Goal: Find specific page/section: Find specific page/section

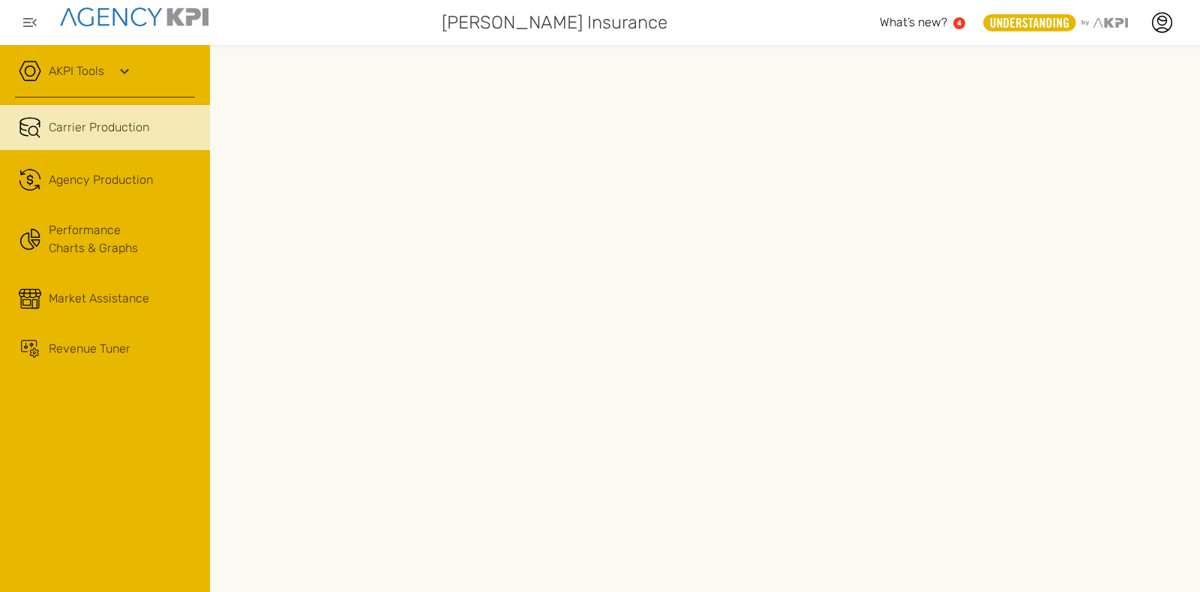
click at [91, 63] on link "AKPI Tools" at bounding box center [76, 71] width 55 height 18
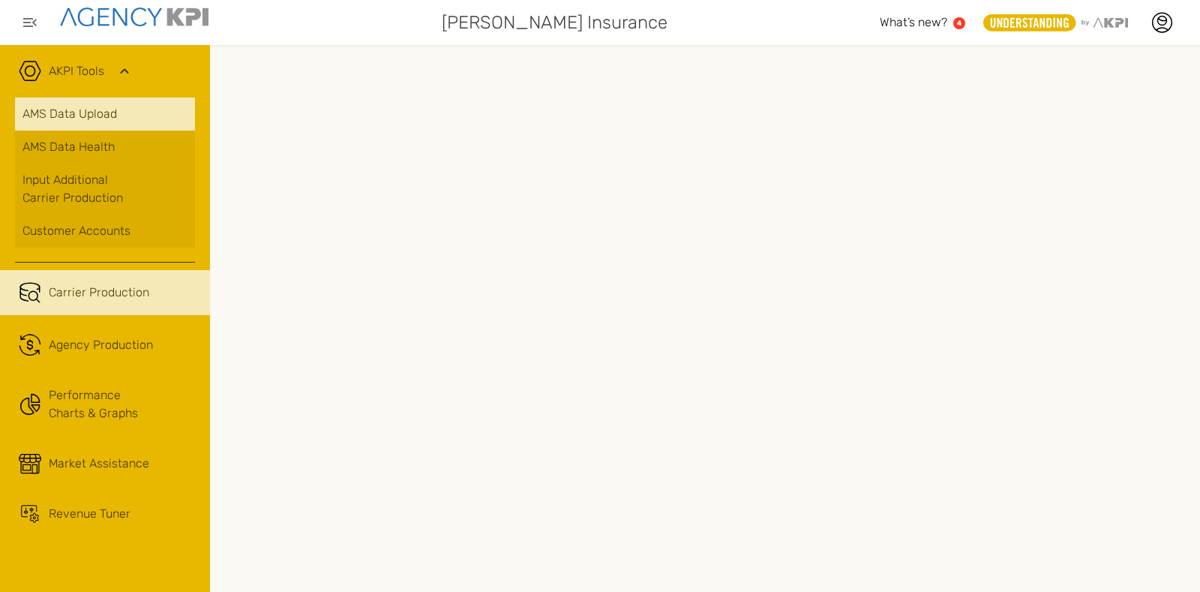
click at [104, 118] on link "AMS Data Upload" at bounding box center [105, 113] width 180 height 33
click at [886, 19] on span "What’s new?" at bounding box center [913, 22] width 67 height 14
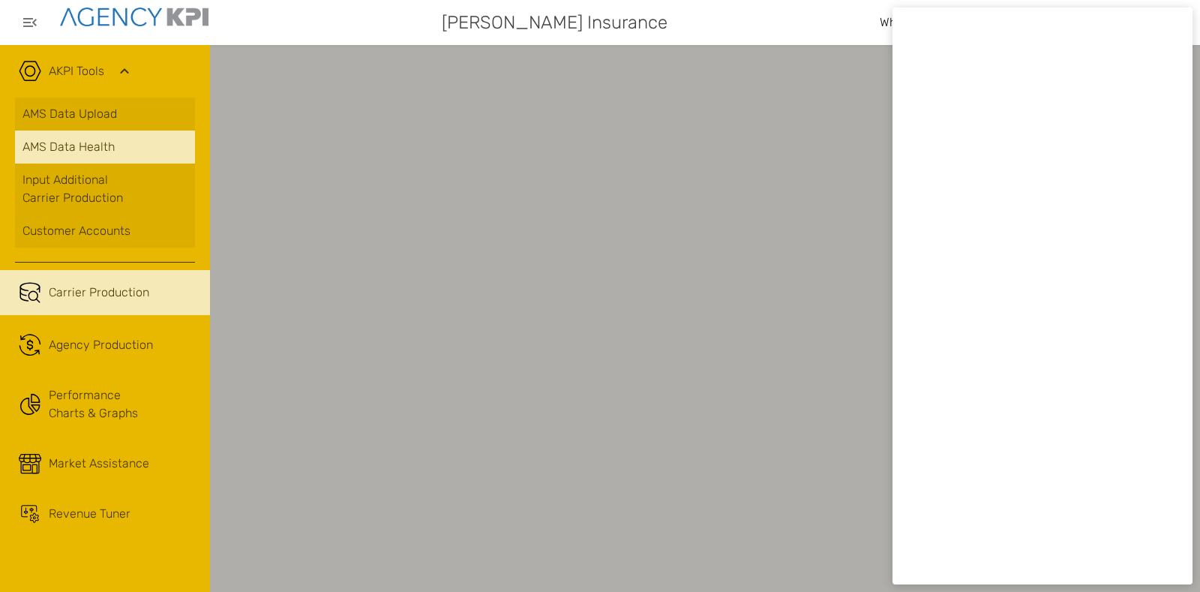
click at [91, 148] on span "AMS Data Health" at bounding box center [68, 147] width 92 height 18
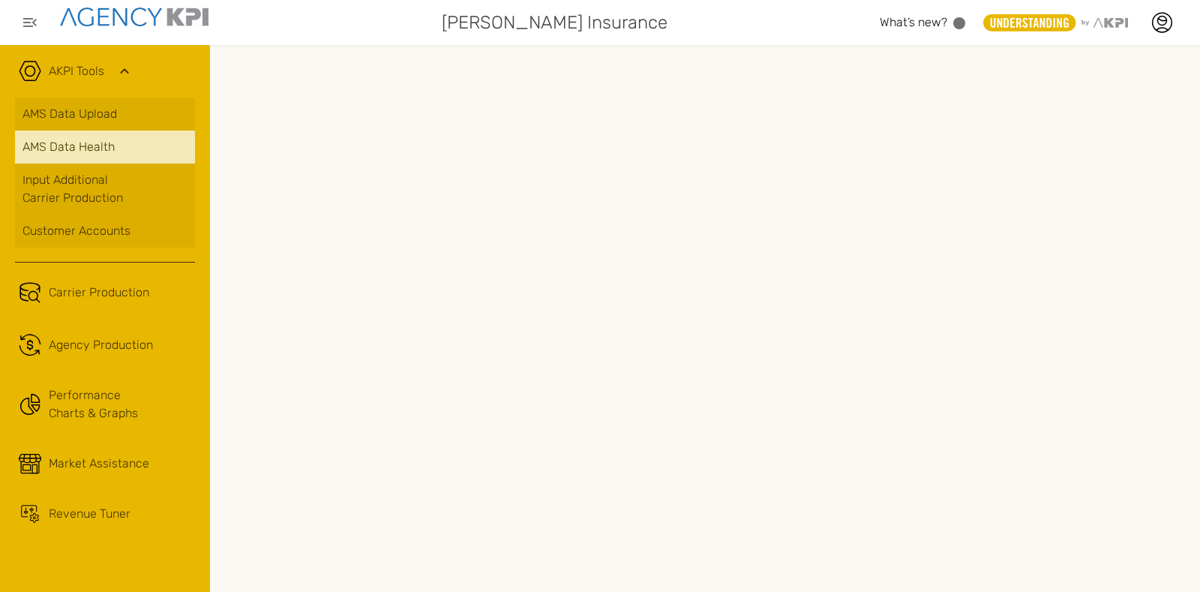
click at [799, 53] on div at bounding box center [705, 318] width 990 height 547
